Goal: Navigation & Orientation: Find specific page/section

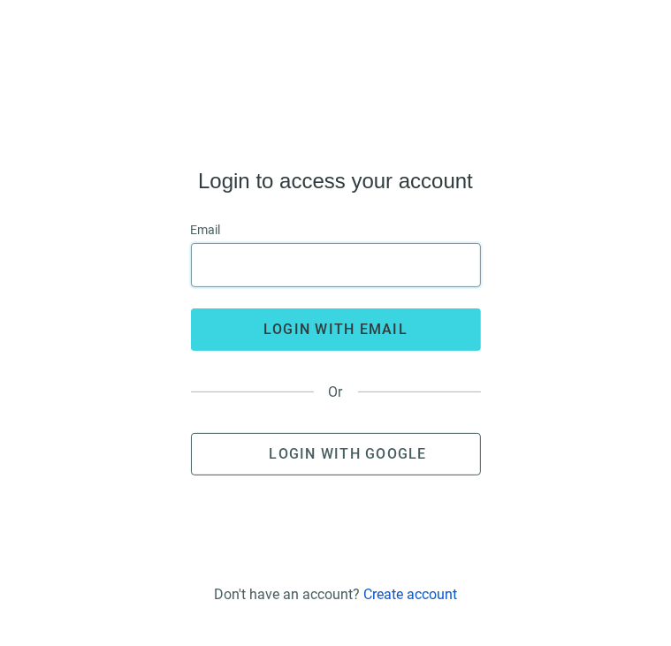
click at [343, 260] on input "email" at bounding box center [335, 265] width 267 height 42
type input "**********"
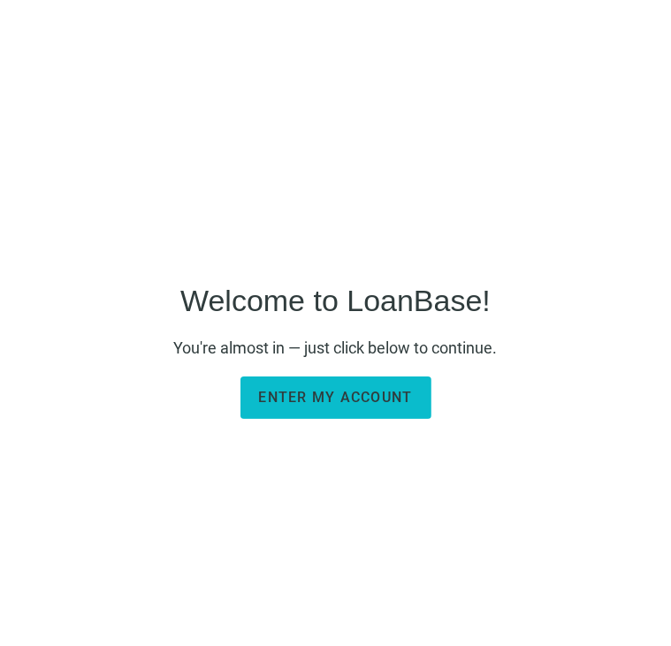
click at [356, 403] on span "Enter my account" at bounding box center [336, 397] width 154 height 17
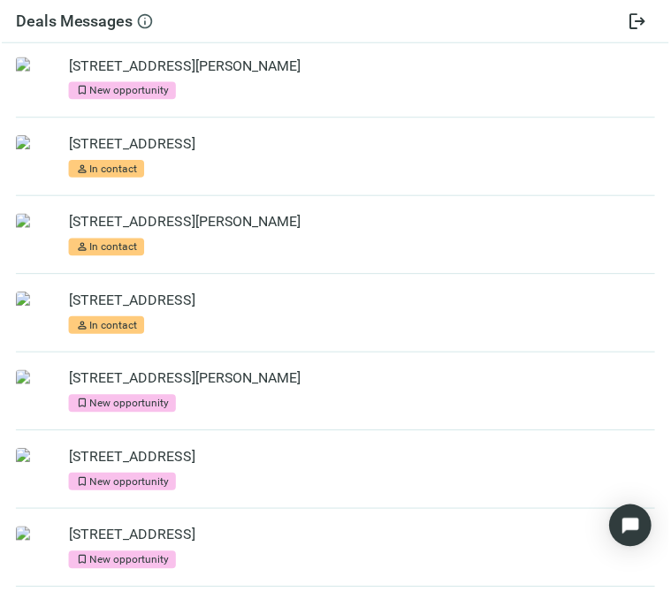
scroll to position [78, 0]
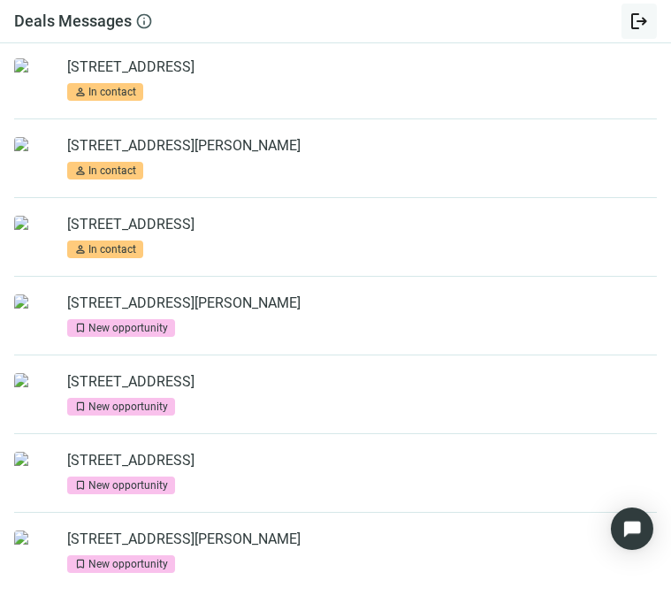
click at [640, 18] on span "logout" at bounding box center [638, 21] width 21 height 21
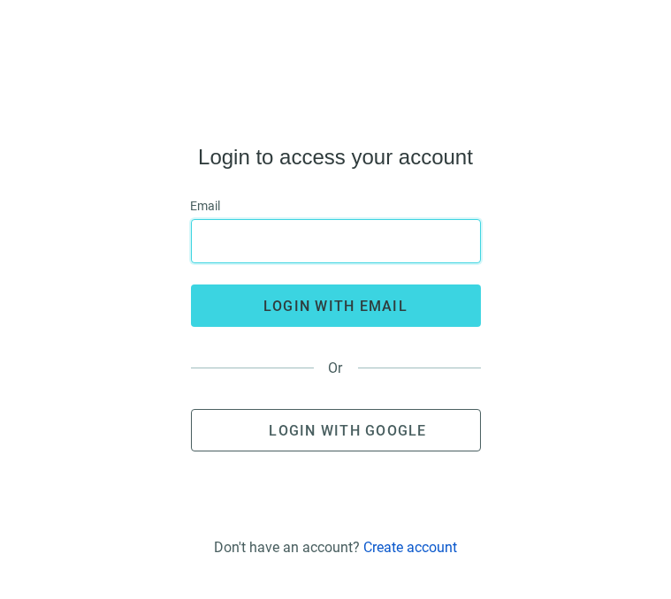
click at [299, 246] on input "email" at bounding box center [335, 241] width 267 height 42
click at [356, 249] on input "email" at bounding box center [335, 241] width 267 height 42
type input "**********"
click at [191, 285] on button "login with email" at bounding box center [336, 306] width 290 height 42
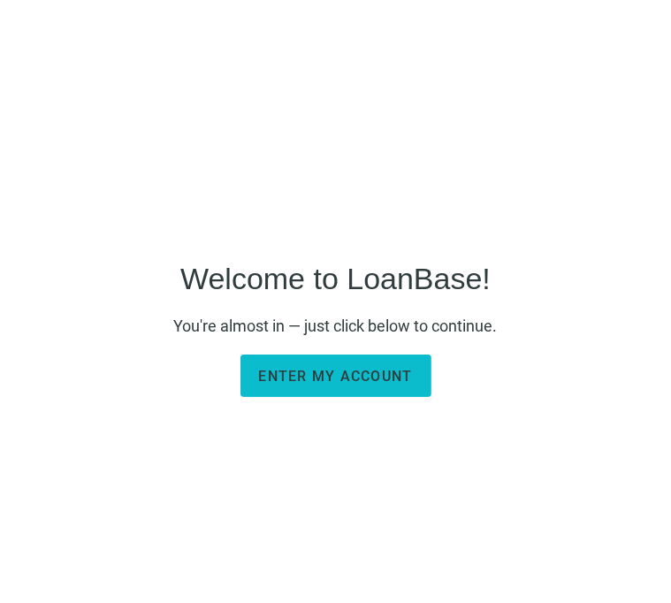
click at [276, 377] on span "Enter my account" at bounding box center [336, 376] width 154 height 17
click at [340, 384] on span "Enter my account" at bounding box center [336, 376] width 154 height 17
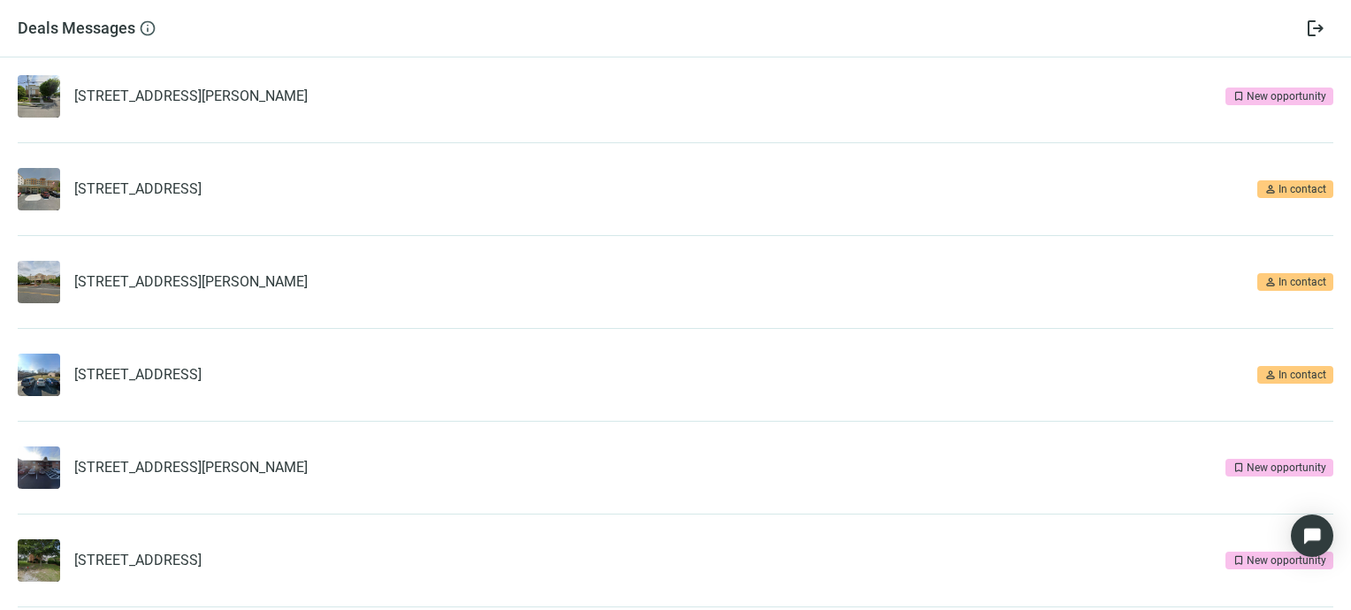
scroll to position [198, 0]
click at [261, 104] on span "7010 McCutcheon Rd, Chattanooga, TN 37421" at bounding box center [190, 97] width 233 height 18
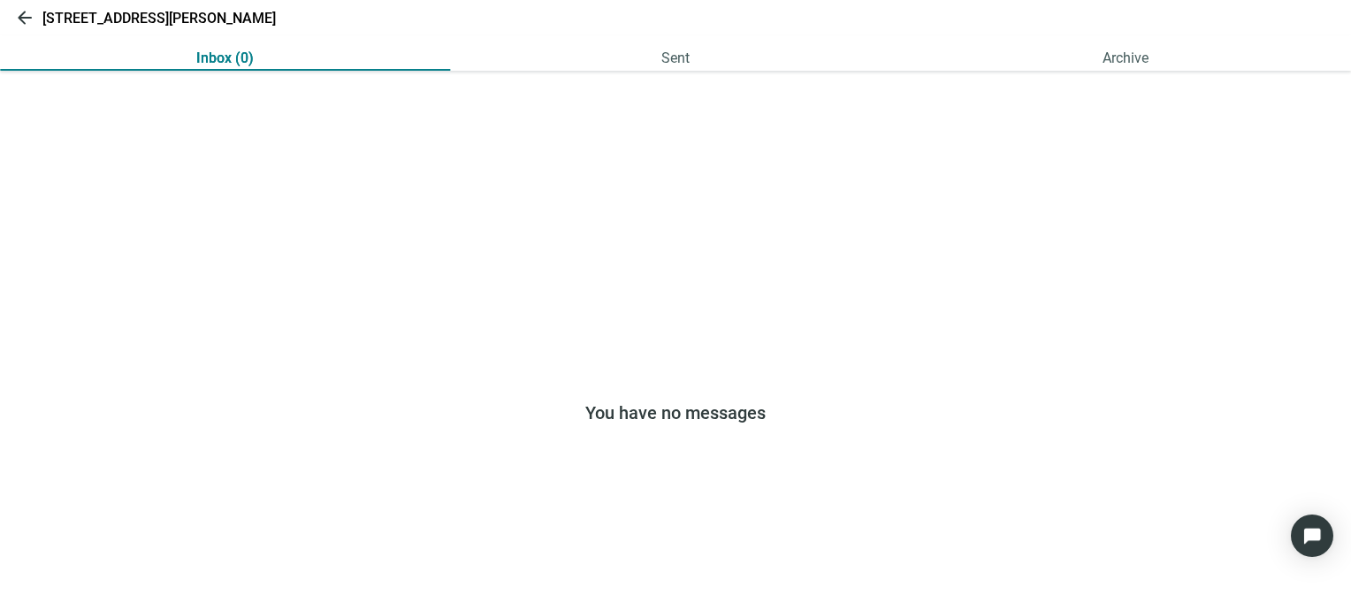
click at [29, 24] on span "arrow_back" at bounding box center [24, 17] width 21 height 21
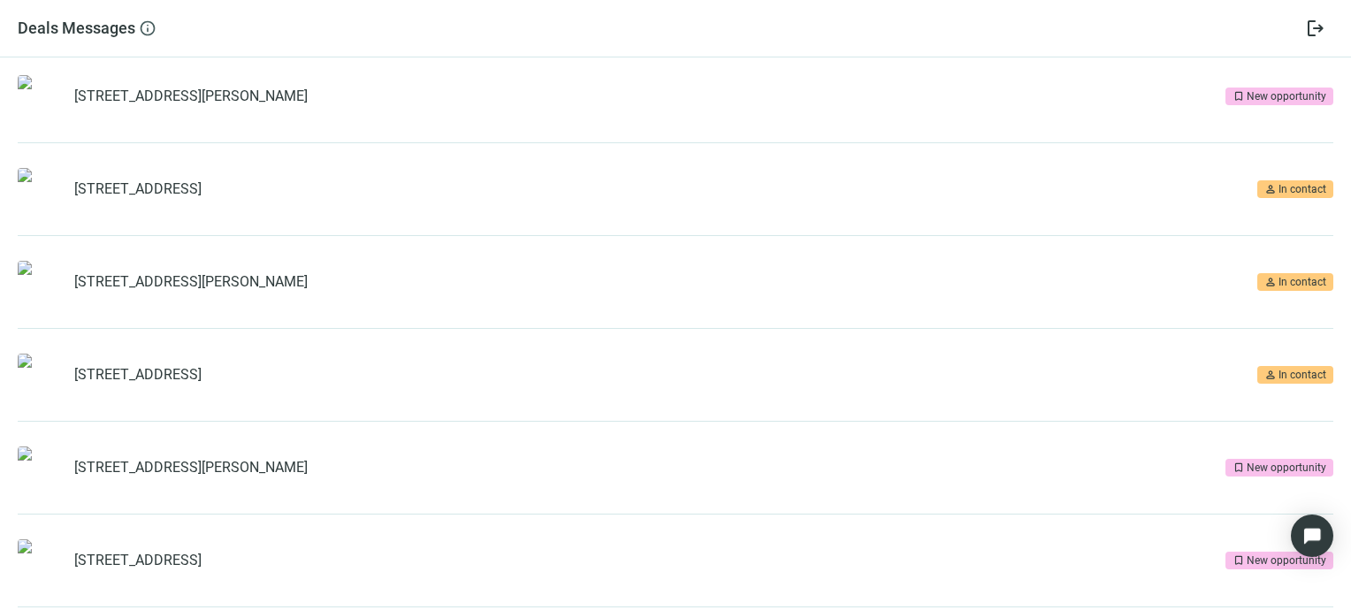
click at [58, 28] on h5 "Deals Messages" at bounding box center [77, 28] width 118 height 21
click at [148, 30] on span "info" at bounding box center [148, 28] width 18 height 18
drag, startPoint x: 922, startPoint y: 4, endPoint x: 949, endPoint y: 13, distance: 28.8
click at [670, 13] on header "Deals Messages info logout" at bounding box center [675, 28] width 1351 height 57
